Goal: Subscribe to service/newsletter

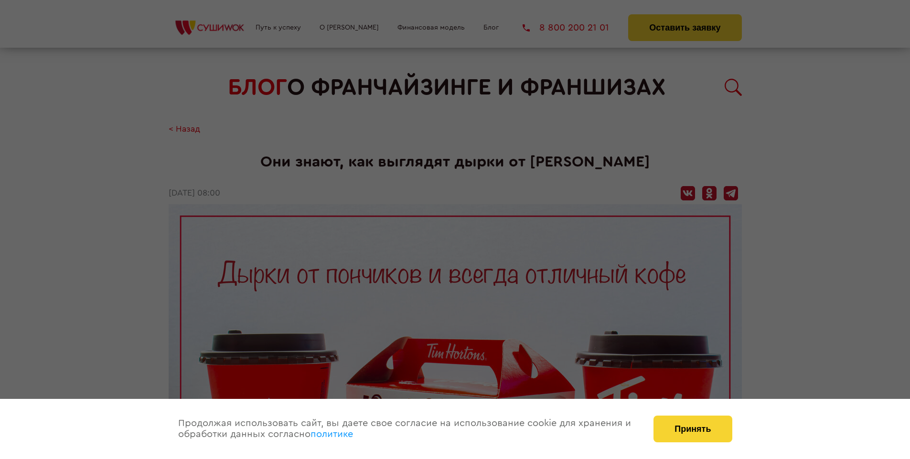
scroll to position [2173, 0]
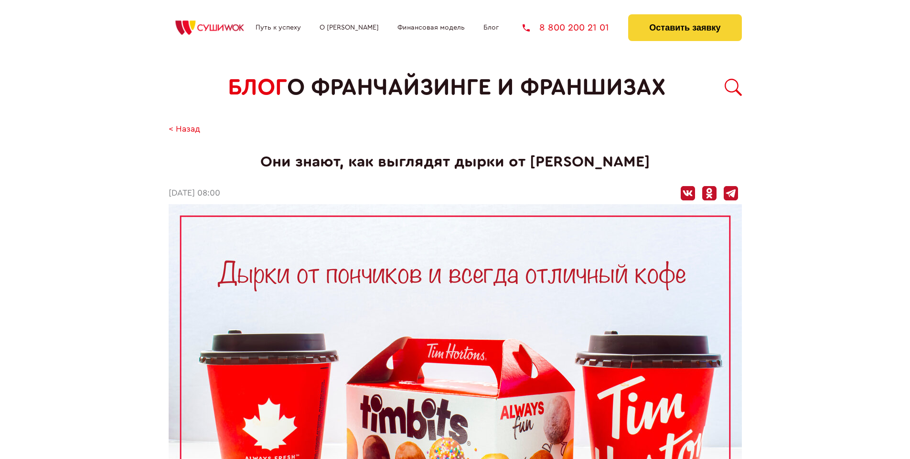
scroll to position [2173, 0]
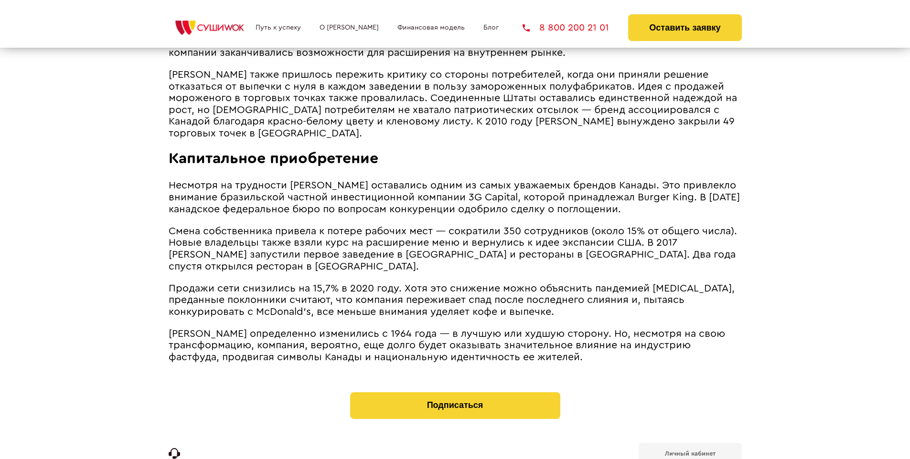
click at [690, 451] on b "Личный кабинет" at bounding box center [690, 454] width 51 height 6
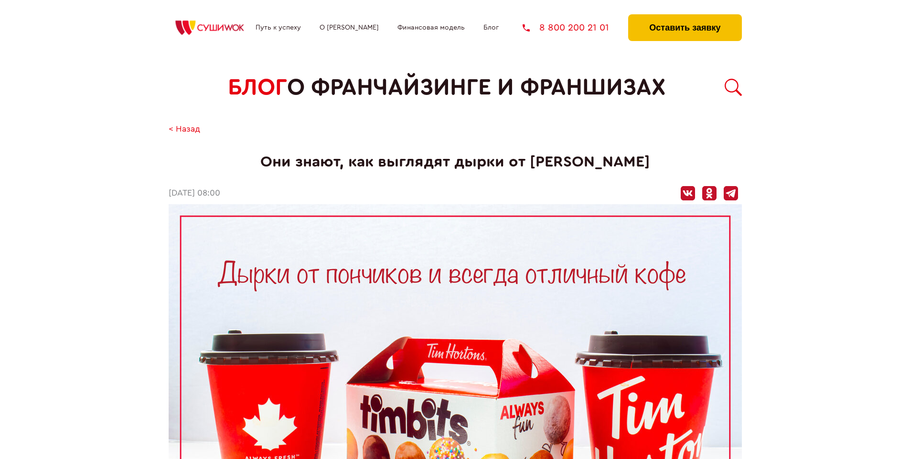
click at [684, 17] on button "Оставить заявку" at bounding box center [684, 27] width 113 height 27
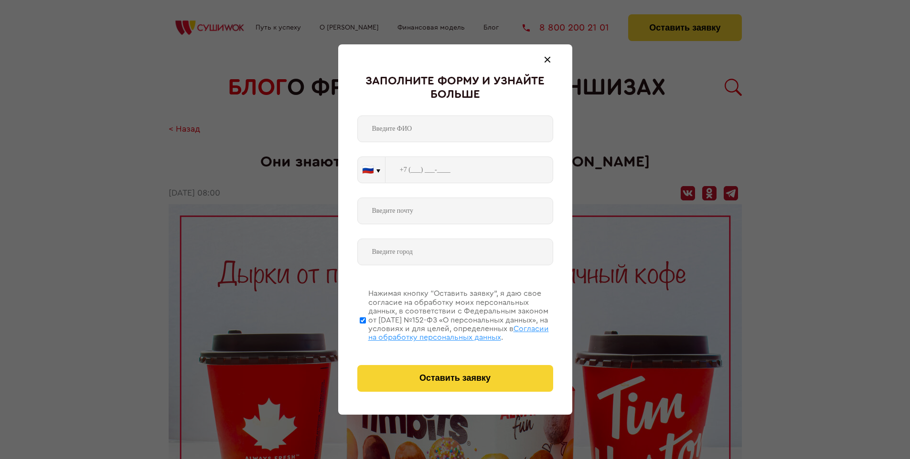
click at [443, 332] on span "Согласии на обработку персональных данных" at bounding box center [458, 333] width 181 height 16
click at [366, 332] on input "Нажимая кнопку “Оставить заявку”, я даю свое согласие на обработку моих персона…" at bounding box center [363, 320] width 6 height 76
checkbox input "false"
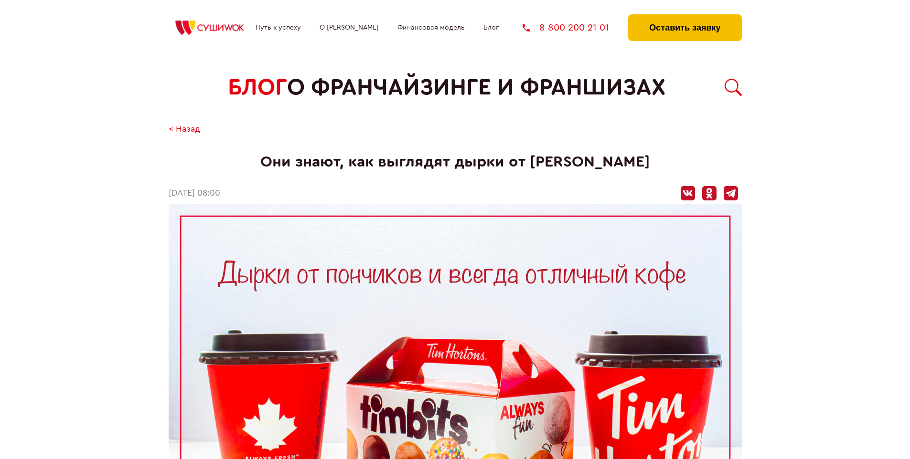
click at [684, 17] on button "Оставить заявку" at bounding box center [684, 27] width 113 height 27
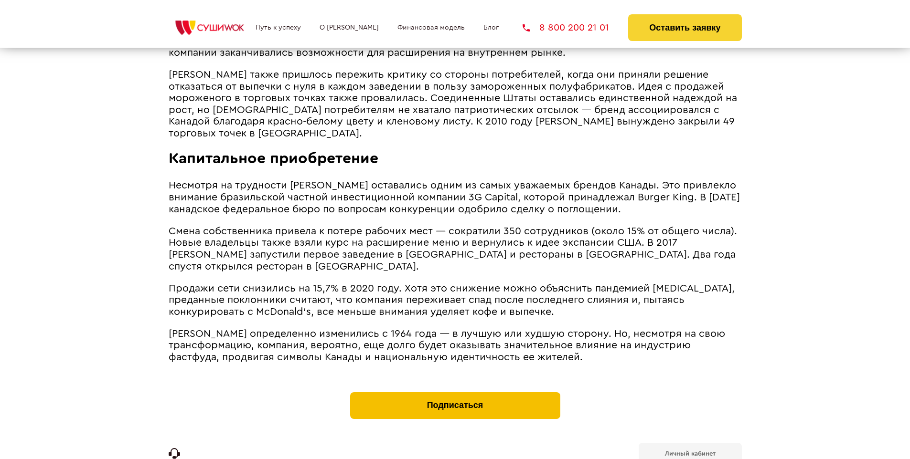
click at [455, 393] on button "Подписаться" at bounding box center [455, 406] width 210 height 27
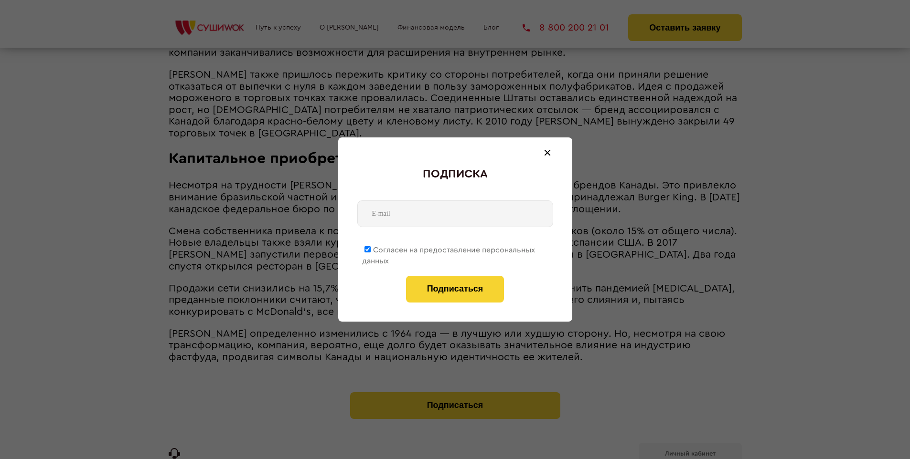
click at [449, 248] on span "Согласен на предоставление персональных данных" at bounding box center [448, 255] width 173 height 19
click at [371, 248] on input "Согласен на предоставление персональных данных" at bounding box center [367, 249] width 6 height 6
checkbox input "false"
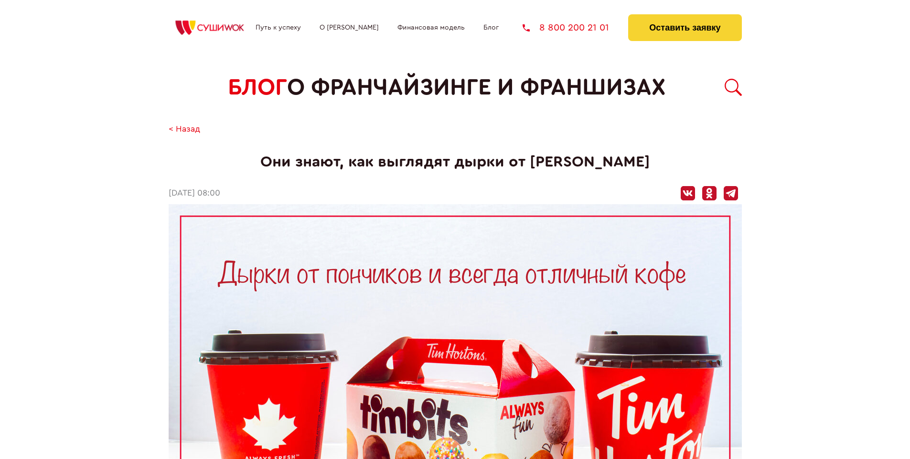
scroll to position [2173, 0]
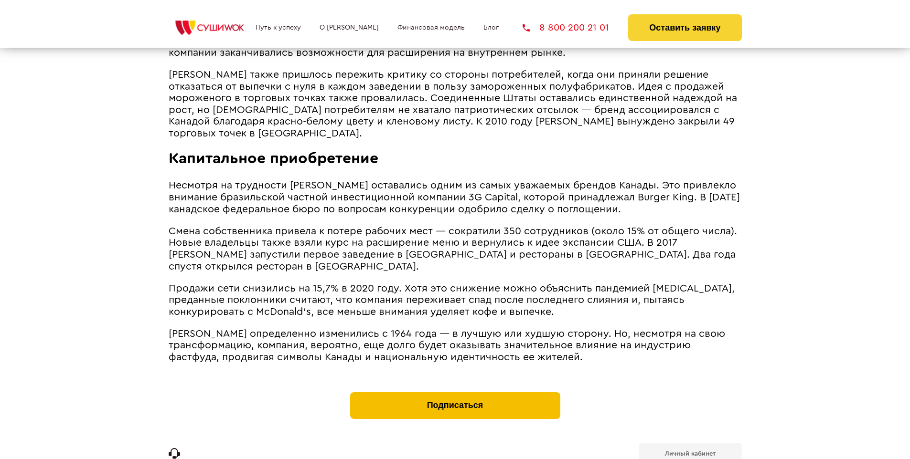
click at [455, 393] on button "Подписаться" at bounding box center [455, 406] width 210 height 27
